Goal: Task Accomplishment & Management: Use online tool/utility

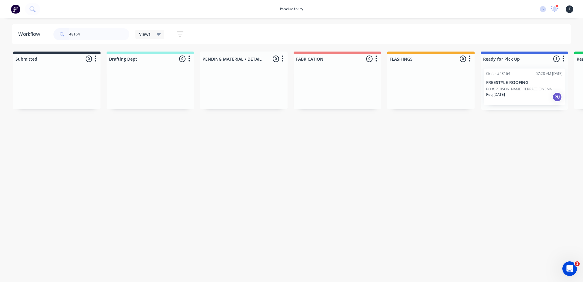
type input "48164"
click at [526, 94] on div "Req. [DATE] PU" at bounding box center [524, 97] width 77 height 10
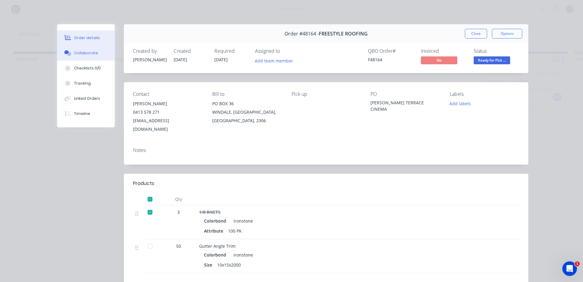
click at [63, 50] on button "Collaborate" at bounding box center [86, 53] width 58 height 15
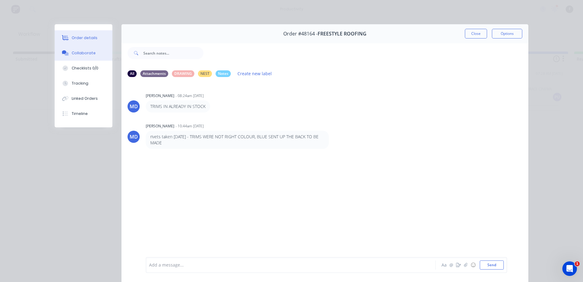
click at [81, 40] on div "Order details" at bounding box center [85, 37] width 26 height 5
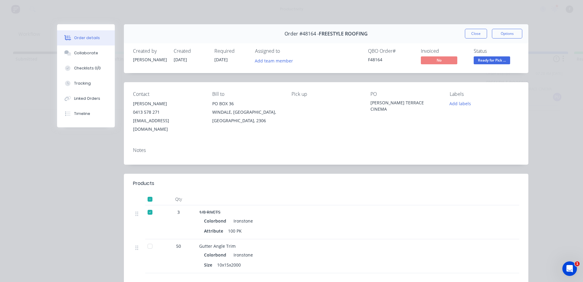
click at [148, 240] on div at bounding box center [150, 246] width 12 height 12
click at [83, 50] on div "Collaborate" at bounding box center [86, 52] width 24 height 5
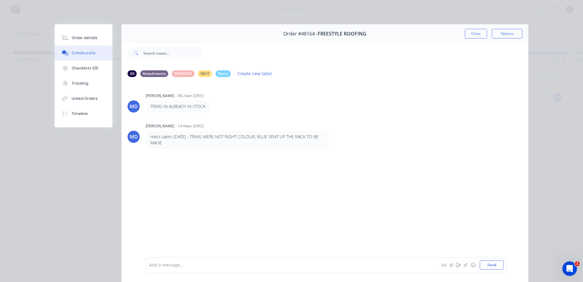
click at [360, 267] on div at bounding box center [282, 265] width 266 height 6
click at [471, 32] on button "Close" at bounding box center [476, 34] width 22 height 10
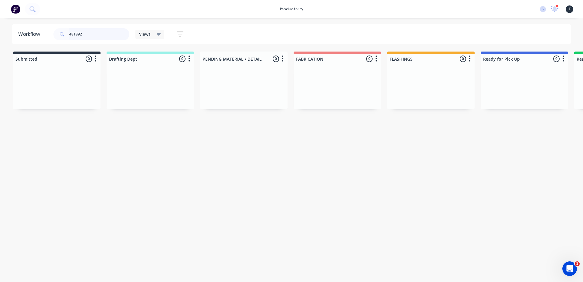
click at [78, 32] on input "481892" at bounding box center [99, 34] width 60 height 12
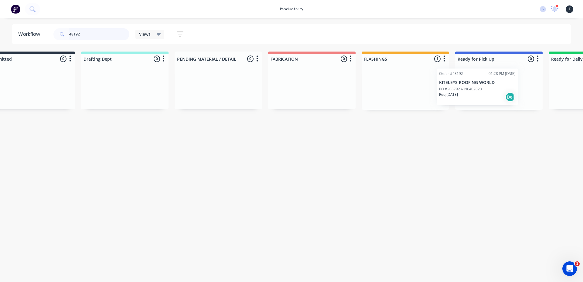
drag, startPoint x: 419, startPoint y: 85, endPoint x: 479, endPoint y: 84, distance: 59.2
click at [479, 84] on div "Submitted 0 Sort By Created date Required date Order number Customer name Most …" at bounding box center [476, 81] width 1013 height 58
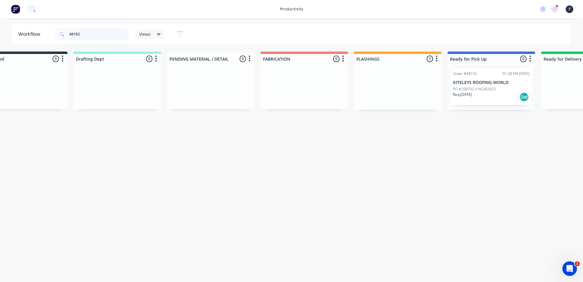
type input "48192"
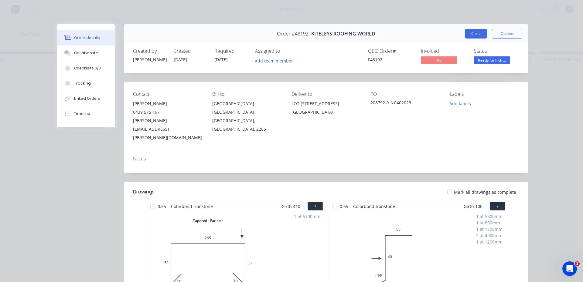
click at [468, 33] on button "Close" at bounding box center [476, 34] width 22 height 10
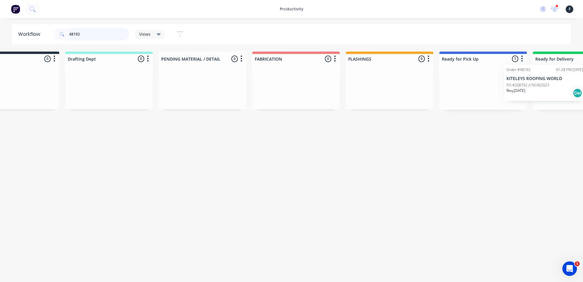
drag, startPoint x: 498, startPoint y: 89, endPoint x: 554, endPoint y: 85, distance: 56.6
click at [554, 85] on div "Submitted 0 Sort By Created date Required date Order number Customer name Most …" at bounding box center [460, 81] width 1013 height 58
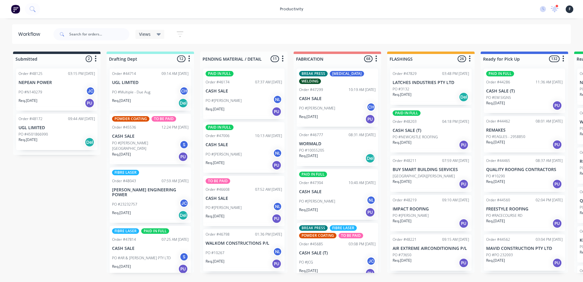
click at [85, 46] on div "Workflow Views Save new view None (Default) edit Josh edit Nilesh edit Producti…" at bounding box center [291, 147] width 583 height 246
click at [85, 39] on input "text" at bounding box center [99, 34] width 60 height 12
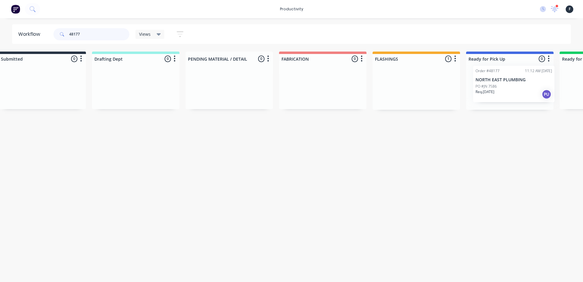
scroll to position [0, 42]
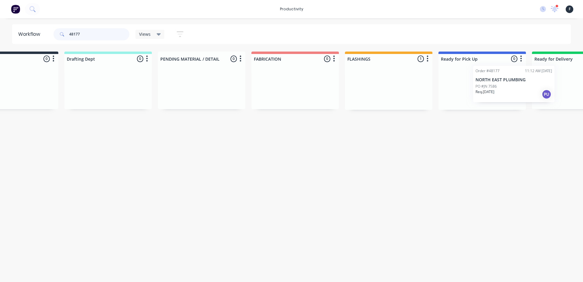
drag, startPoint x: 413, startPoint y: 96, endPoint x: 495, endPoint y: 92, distance: 82.4
click at [499, 92] on div "Submitted 0 Sort By Created date Required date Order number Customer name Most …" at bounding box center [459, 81] width 1013 height 58
type input "48177"
click at [467, 89] on div "PO #JN 7586" at bounding box center [482, 89] width 77 height 5
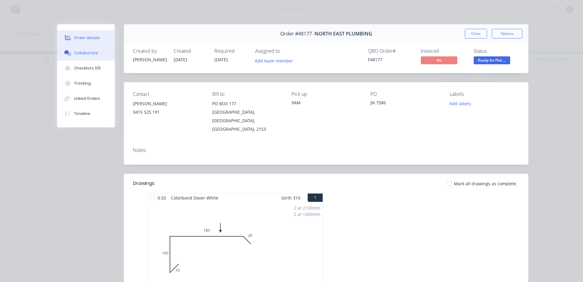
click at [76, 54] on div "Collaborate" at bounding box center [86, 52] width 24 height 5
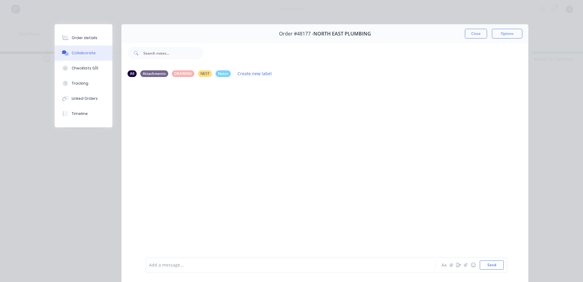
click at [203, 266] on div at bounding box center [282, 265] width 266 height 6
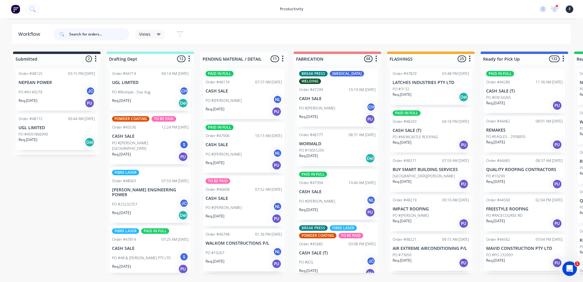
click at [96, 39] on input "text" at bounding box center [99, 34] width 60 height 12
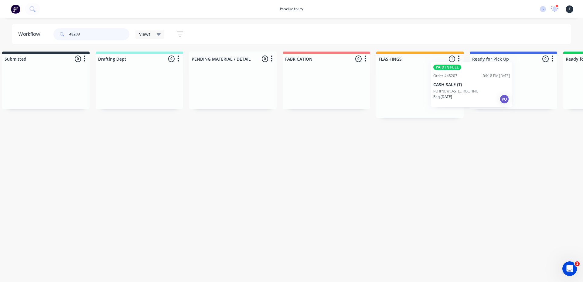
drag, startPoint x: 432, startPoint y: 106, endPoint x: 482, endPoint y: 98, distance: 50.8
click at [482, 98] on div "Submitted 0 Sort By Created date Required date Order number Customer name Most …" at bounding box center [491, 85] width 1013 height 67
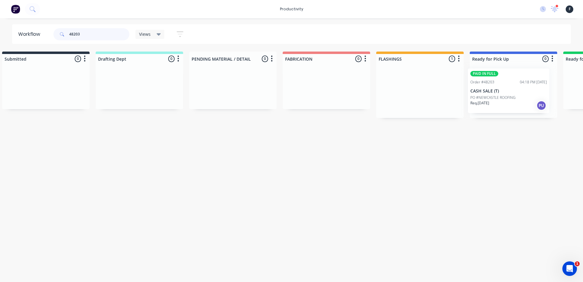
scroll to position [0, 16]
type input "48203"
click at [489, 94] on div at bounding box center [508, 91] width 87 height 54
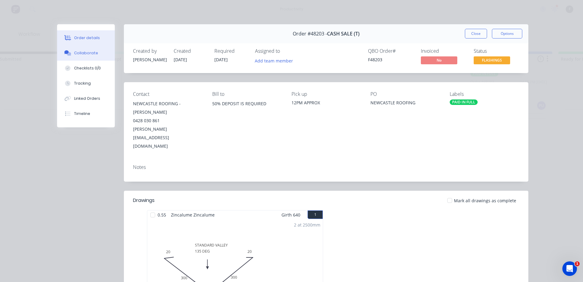
click at [99, 52] on button "Collaborate" at bounding box center [86, 53] width 58 height 15
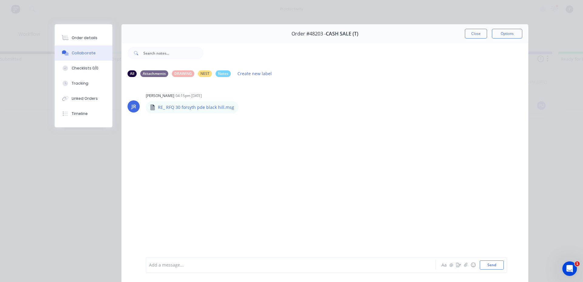
click at [359, 264] on div at bounding box center [282, 265] width 266 height 6
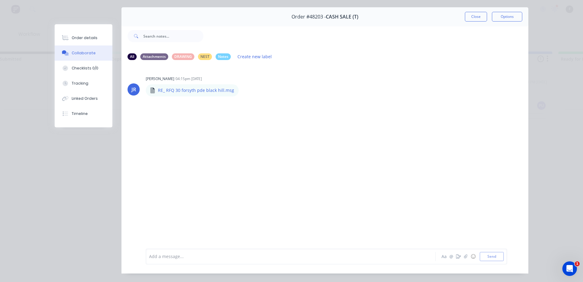
scroll to position [32, 0]
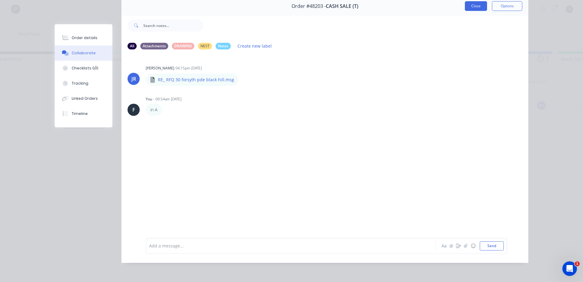
click at [468, 2] on button "Close" at bounding box center [476, 6] width 22 height 10
